Goal: Transaction & Acquisition: Purchase product/service

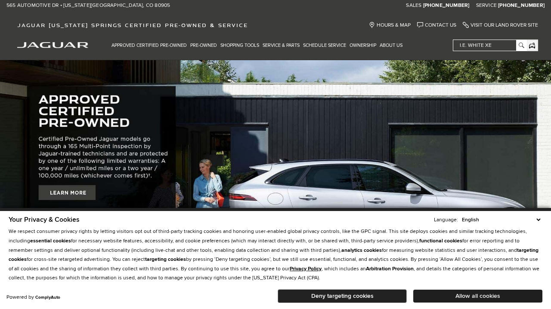
click at [482, 297] on button "Allow all cookies" at bounding box center [477, 296] width 129 height 13
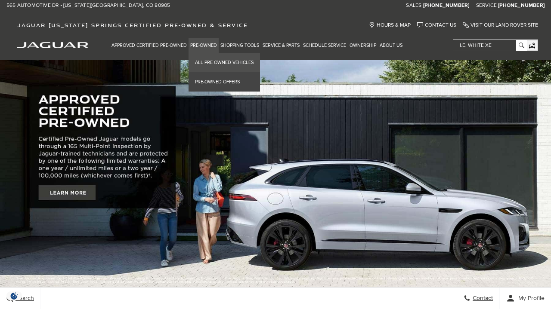
click at [208, 62] on link "All Pre-Owned Vehicles" at bounding box center [223, 62] width 71 height 19
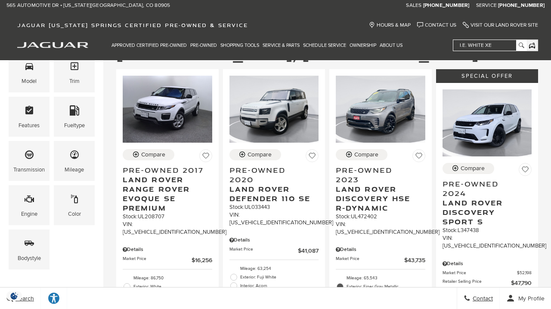
scroll to position [27, 0]
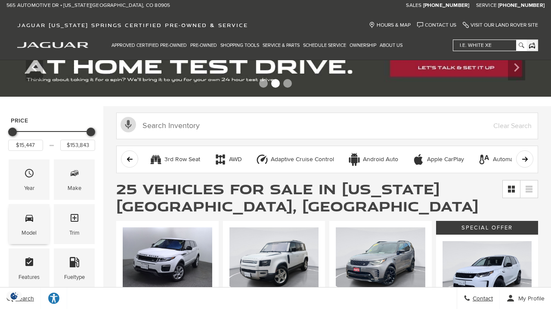
click at [42, 221] on div "Model" at bounding box center [29, 224] width 41 height 40
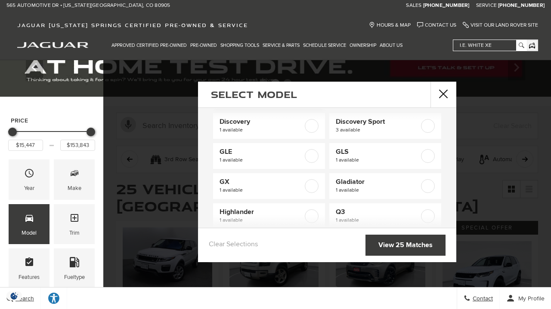
scroll to position [73, 0]
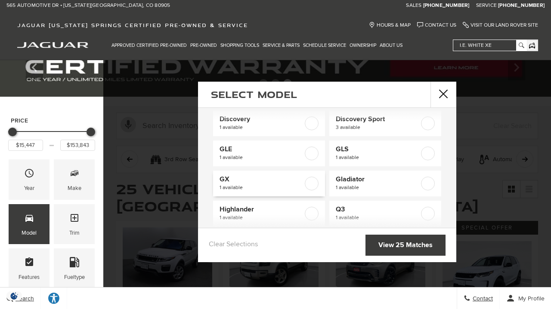
click at [276, 178] on span "GX" at bounding box center [261, 179] width 84 height 9
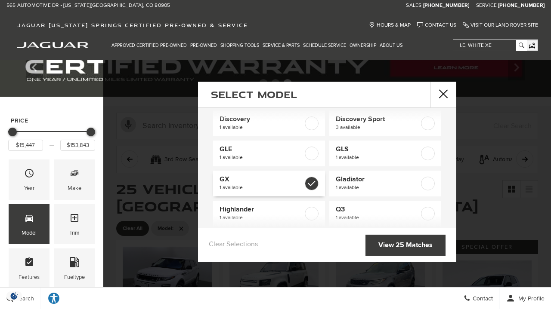
type input "$61,863"
checkbox input "true"
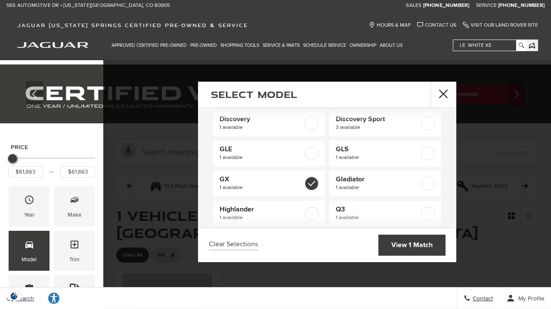
click at [400, 243] on link "View 1 Match" at bounding box center [411, 245] width 67 height 21
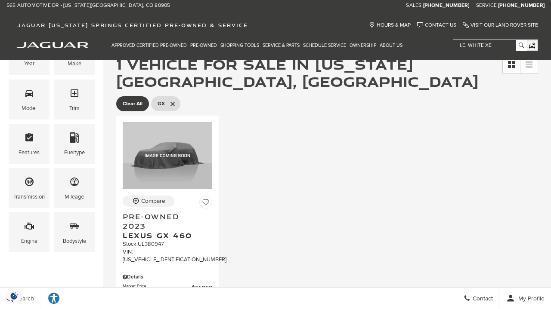
scroll to position [159, 0]
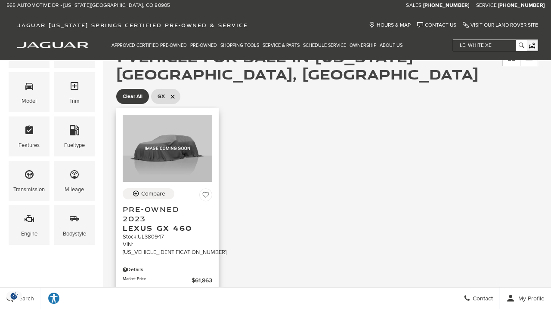
click at [157, 220] on span "Pre-Owned 2023" at bounding box center [164, 214] width 83 height 19
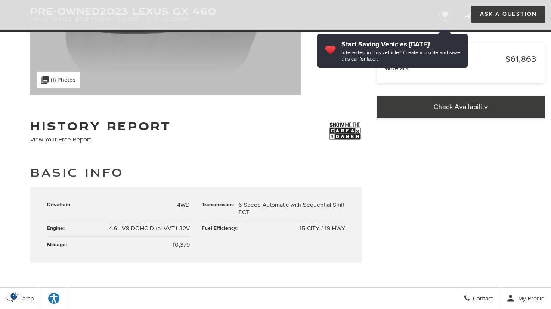
scroll to position [212, 0]
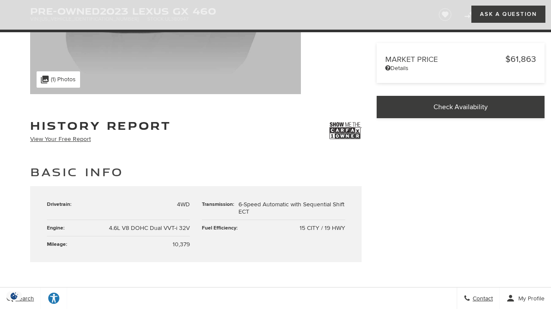
click at [345, 126] on img at bounding box center [345, 131] width 32 height 22
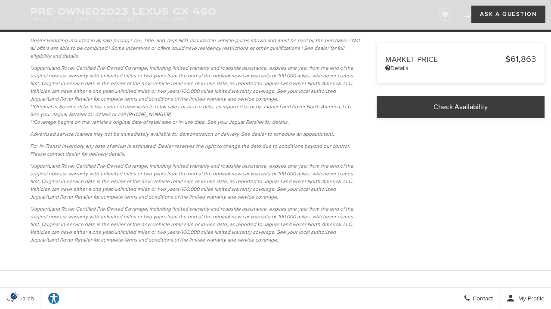
scroll to position [1981, 0]
